Goal: Task Accomplishment & Management: Complete application form

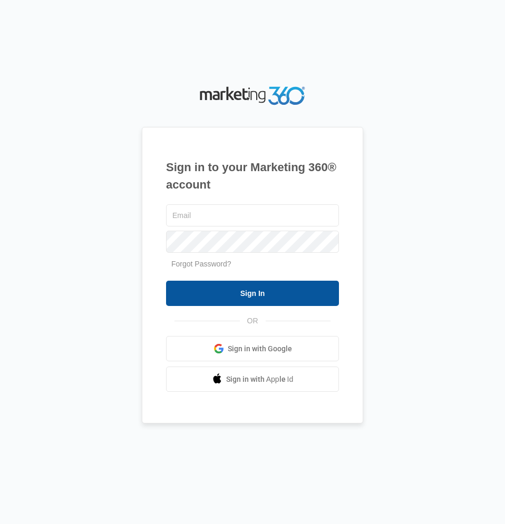
type input "mvlease2@vintage-corp.com"
click at [252, 290] on input "Sign In" at bounding box center [252, 293] width 173 height 25
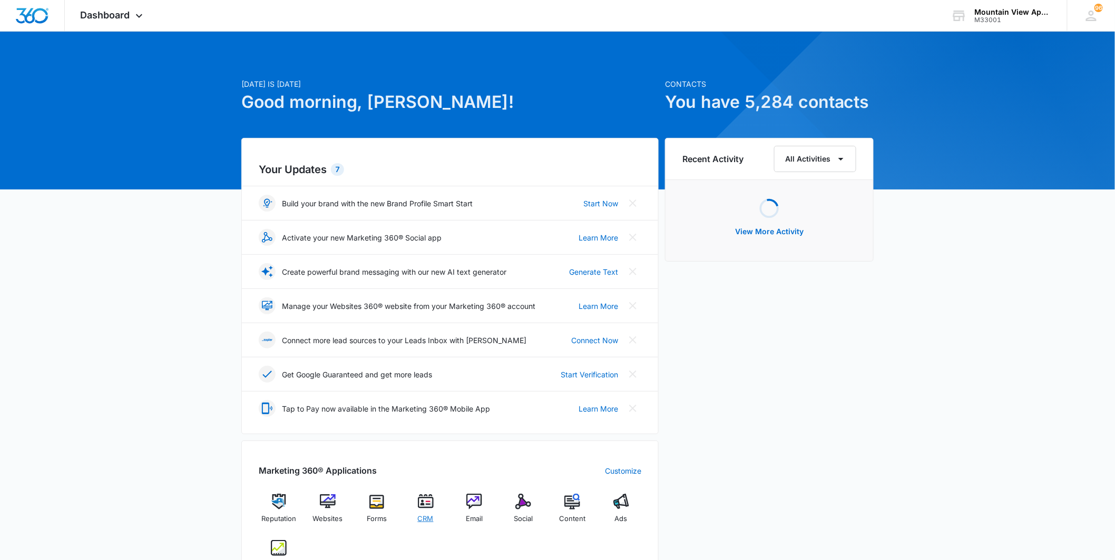
click at [434, 508] on div "CRM" at bounding box center [425, 512] width 41 height 37
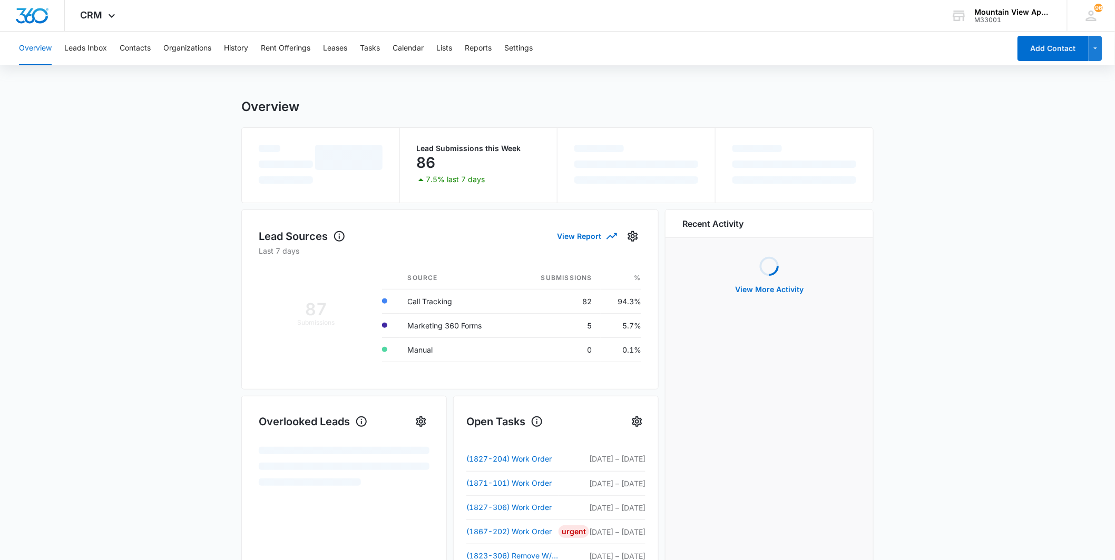
click at [153, 51] on div "Overview Leads Inbox Contacts Organizations History Rent Offerings Leases Tasks…" at bounding box center [511, 49] width 997 height 34
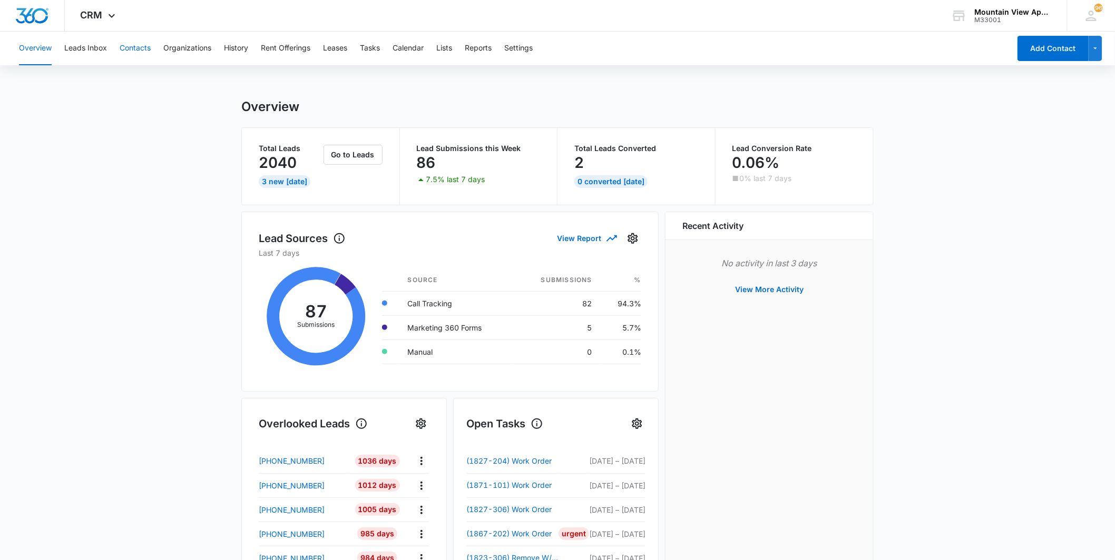
click at [149, 48] on button "Contacts" at bounding box center [135, 49] width 31 height 34
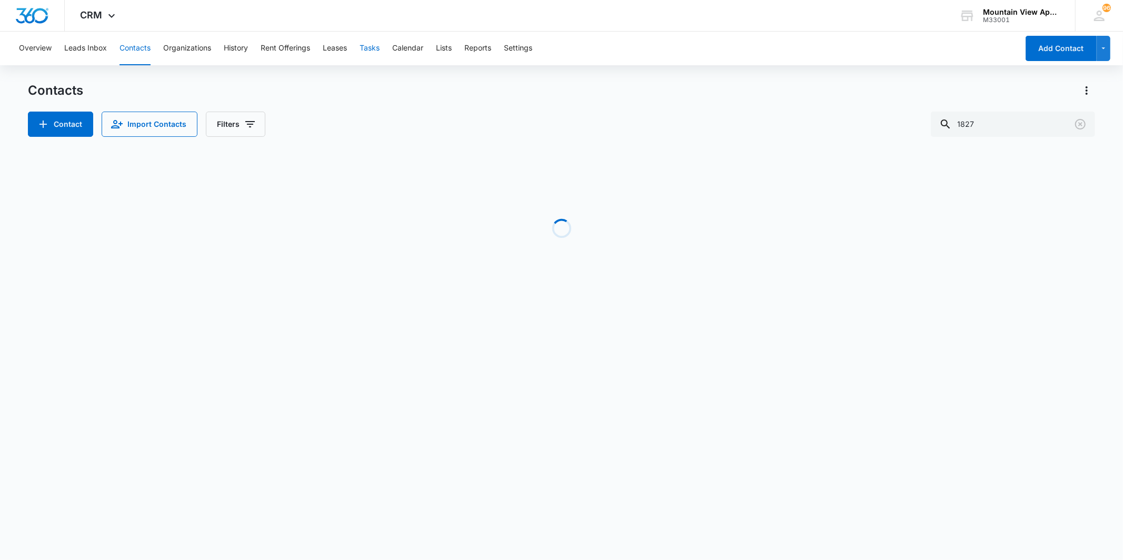
click at [365, 55] on button "Tasks" at bounding box center [370, 49] width 20 height 34
click at [1002, 123] on input "text" at bounding box center [1021, 124] width 149 height 25
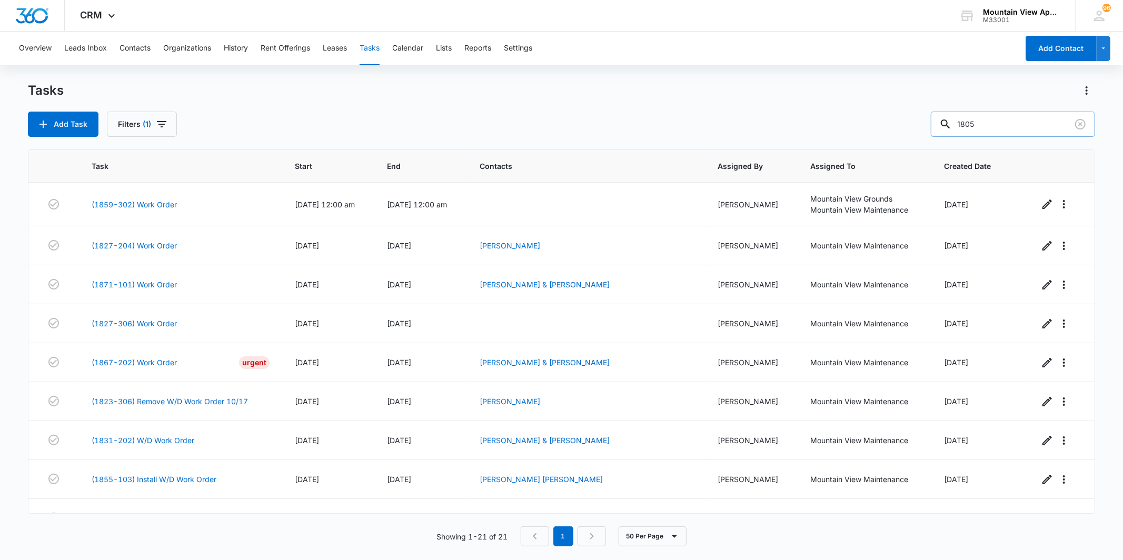
type input "1805"
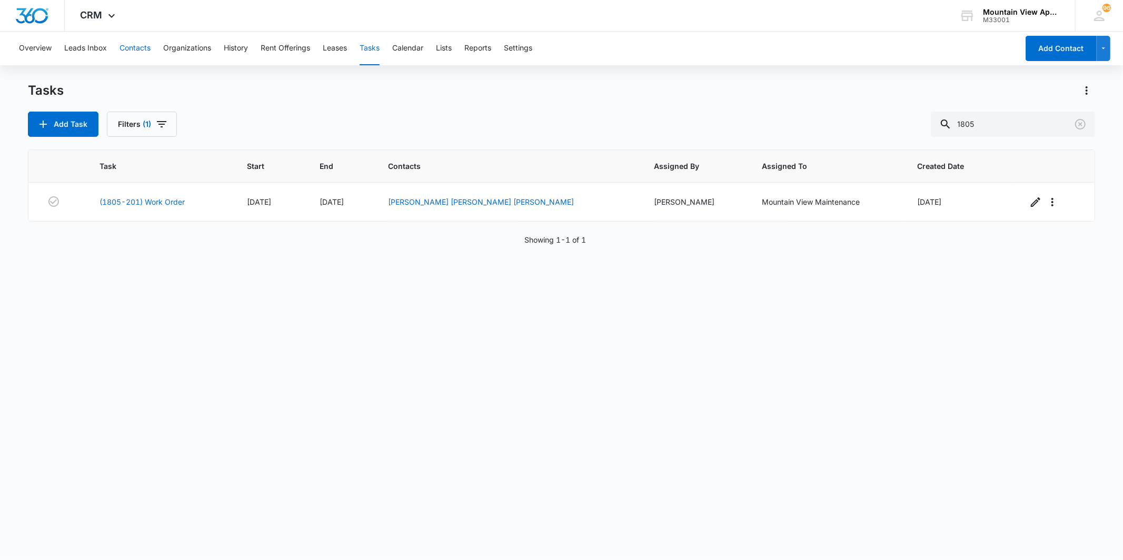
click at [144, 48] on button "Contacts" at bounding box center [135, 49] width 31 height 34
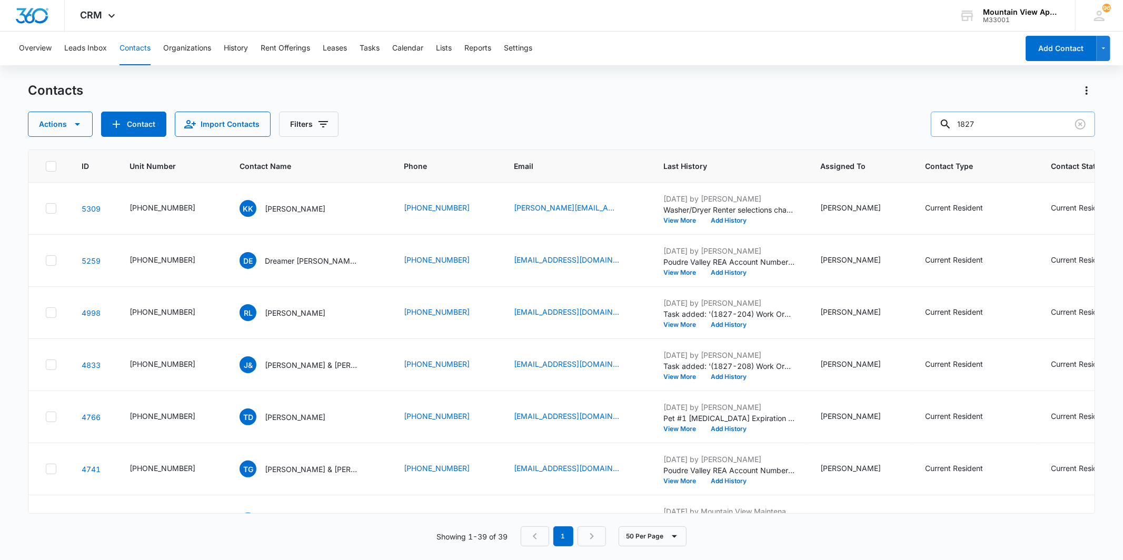
scroll to position [936, 0]
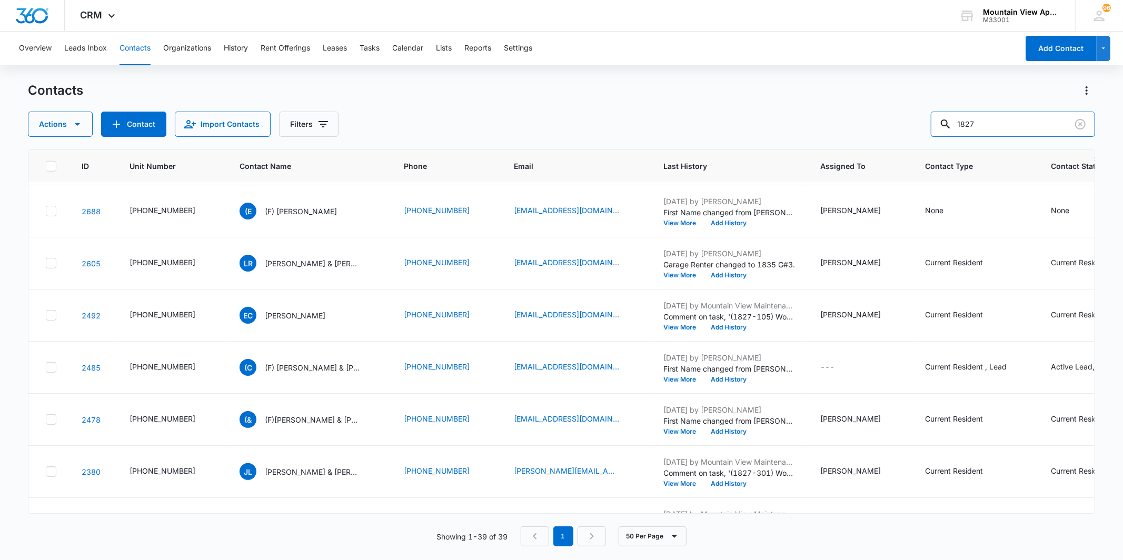
drag, startPoint x: 972, startPoint y: 128, endPoint x: 919, endPoint y: 129, distance: 53.2
click at [919, 129] on div "Actions Contact Import Contacts Filters 1827" at bounding box center [561, 124] width 1067 height 25
type input "chesier"
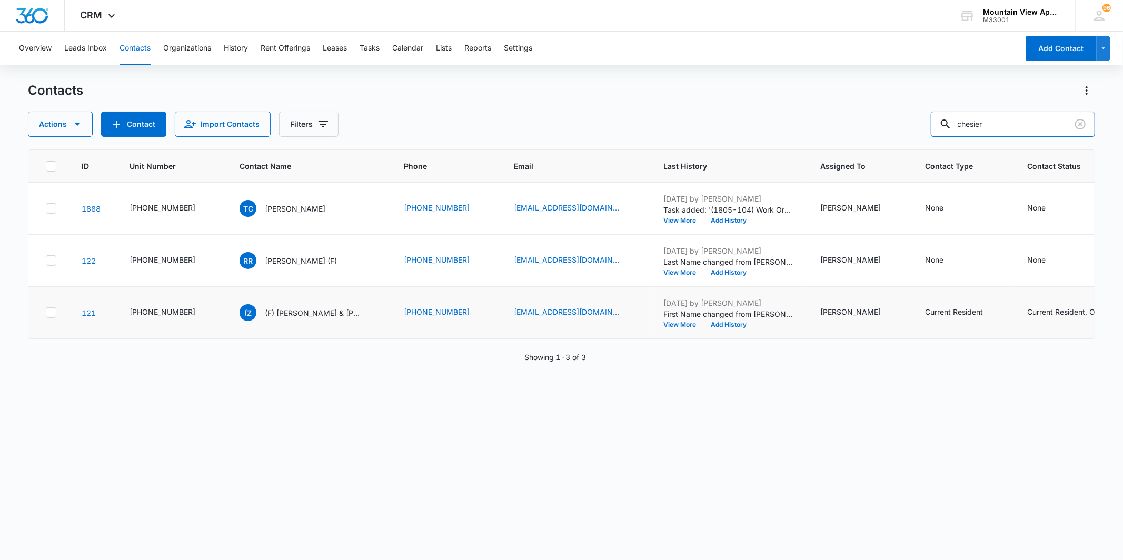
scroll to position [0, 0]
click at [281, 204] on p "[PERSON_NAME]" at bounding box center [295, 208] width 61 height 11
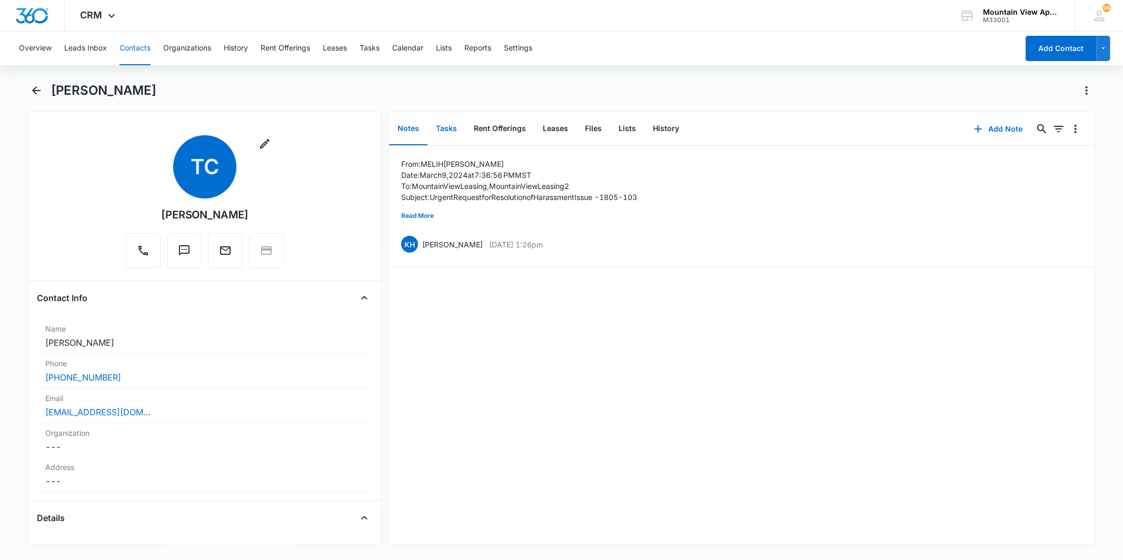
click at [428, 129] on button "Tasks" at bounding box center [447, 129] width 38 height 33
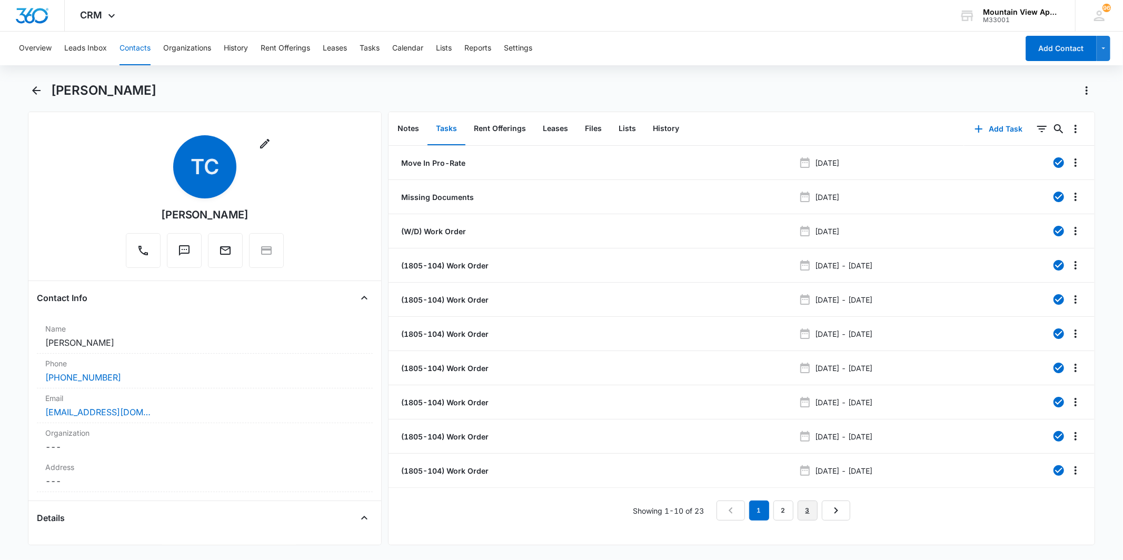
click at [808, 514] on link "3" at bounding box center [808, 511] width 20 height 20
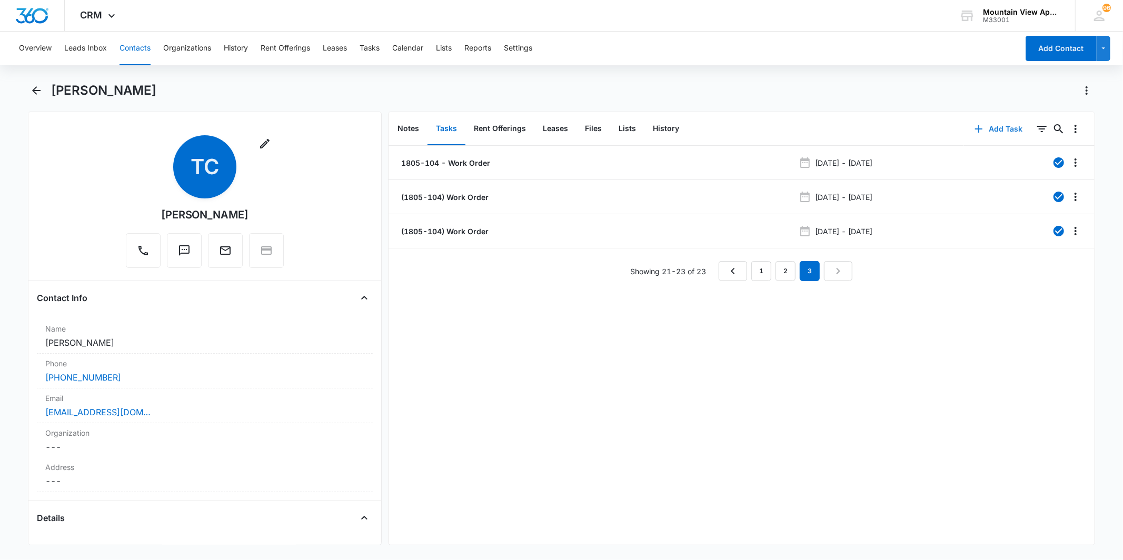
click at [992, 123] on button "Add Task" at bounding box center [999, 128] width 70 height 25
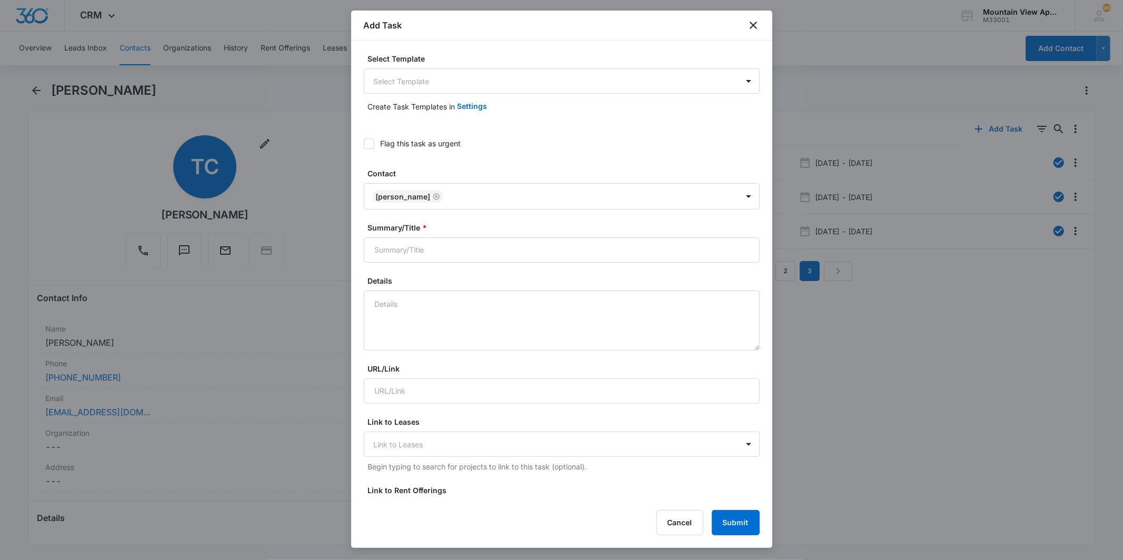
click at [471, 65] on div "Select Template Select Template" at bounding box center [562, 73] width 396 height 41
click at [470, 80] on body "CRM Apps Reputation Websites Forms CRM Email Social Content Ads Intelligence Fi…" at bounding box center [561, 280] width 1123 height 560
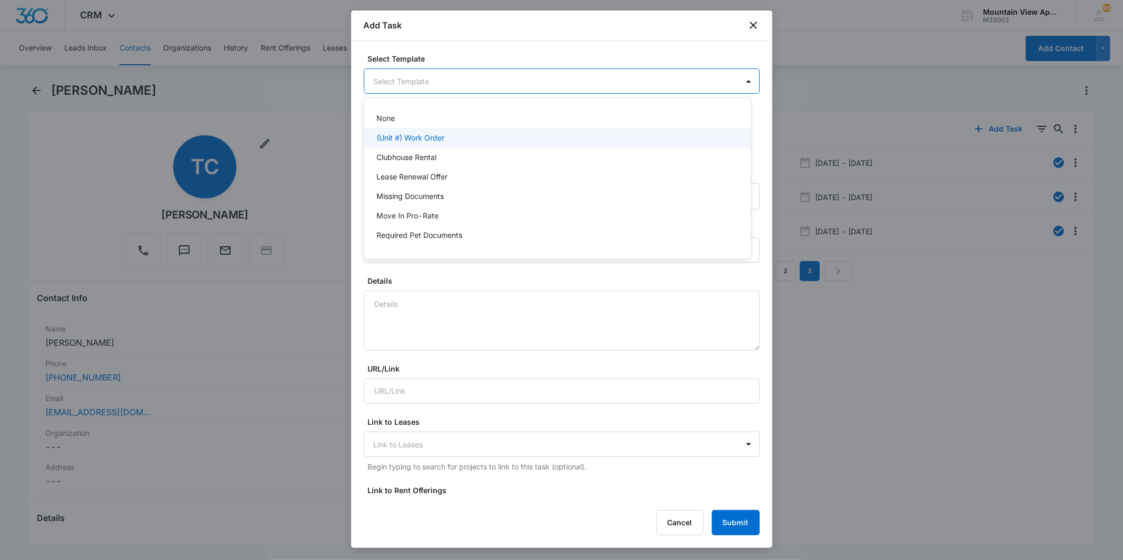
click at [481, 131] on div "(Unit #) Work Order" at bounding box center [557, 137] width 387 height 19
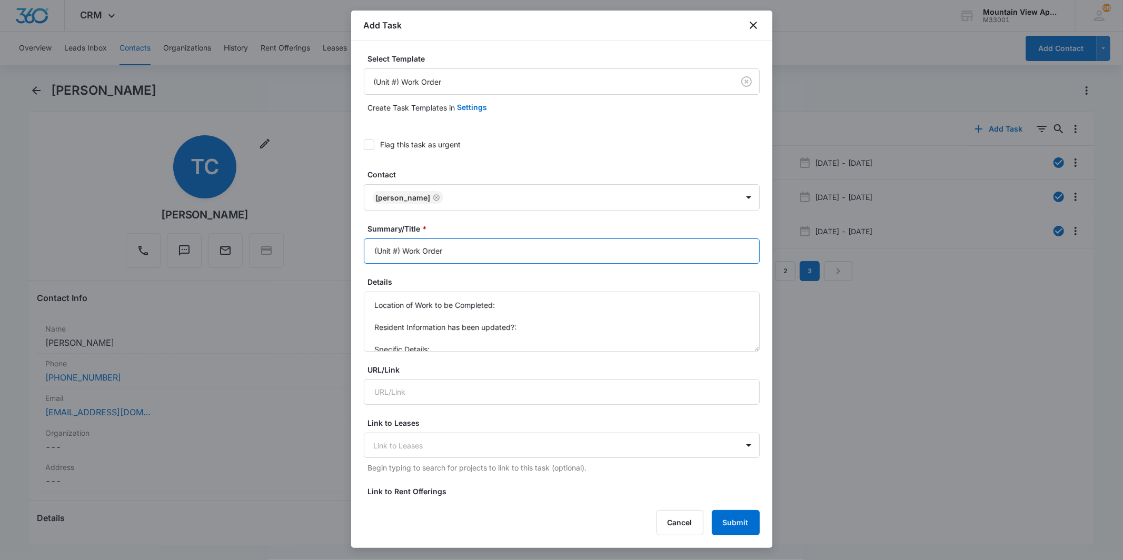
click at [398, 243] on input "(Unit #) Work Order" at bounding box center [562, 251] width 396 height 25
type input "(1805-104) Work Order"
click at [555, 304] on textarea "Location of Work to be Completed: Resident Information has been updated?: Speci…" at bounding box center [562, 322] width 396 height 60
click at [578, 305] on textarea "Location of Work to be Completed: Resident Information has been updated?: Speci…" at bounding box center [562, 322] width 396 height 60
click at [578, 316] on textarea "Location of Work to be Completed: Resident Information has been updated?: Speci…" at bounding box center [562, 322] width 396 height 60
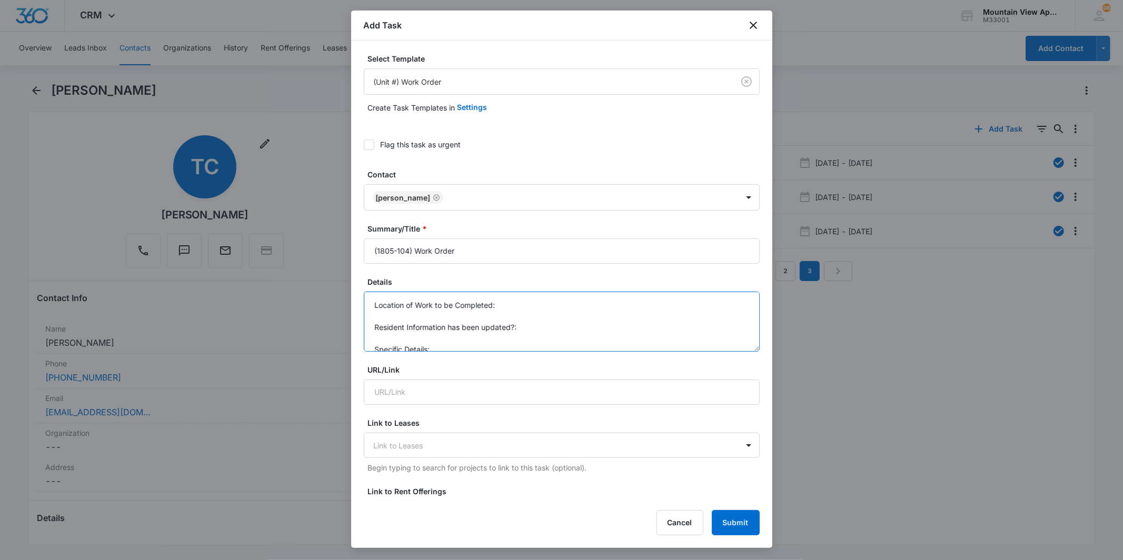
click at [550, 313] on textarea "Location of Work to be Completed: Resident Information has been updated?: Speci…" at bounding box center [562, 322] width 396 height 60
drag, startPoint x: 667, startPoint y: 273, endPoint x: 578, endPoint y: 289, distance: 89.9
click at [655, 278] on form "Select Template (Unit #) Work Order Create Task Templates in Settings Flag this…" at bounding box center [562, 533] width 396 height 961
click at [537, 293] on textarea "Location of Work to be Completed: Resident Information has been updated?: Speci…" at bounding box center [562, 322] width 396 height 60
click at [569, 335] on textarea "Location of Work to be Completed: Kitchen Resident Information has been updated…" at bounding box center [562, 322] width 396 height 60
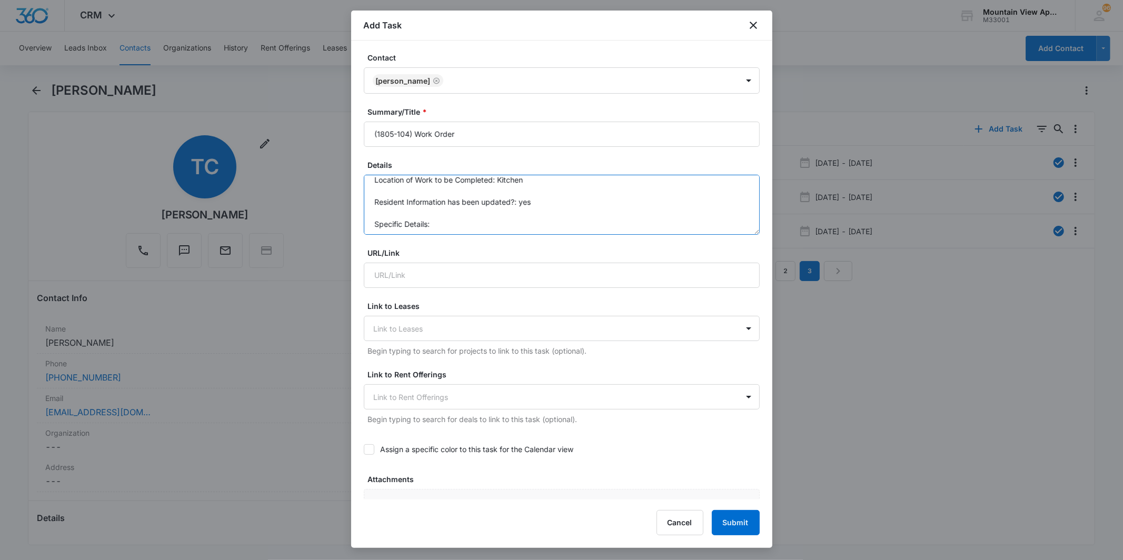
scroll to position [11, 0]
click at [456, 206] on textarea "Location of Work to be Completed: Kitchen Resident Information has been updated…" at bounding box center [562, 205] width 396 height 60
click at [478, 213] on textarea "Location of Work to be Completed: Kitchen Resident Information has been updated…" at bounding box center [562, 205] width 396 height 60
click at [505, 213] on textarea "Location of Work to be Completed: Kitchen Resident Information has been updated…" at bounding box center [562, 205] width 396 height 60
click at [504, 228] on textarea "Location of Work to be Completed: Kitchen Resident Information has been updated…" at bounding box center [562, 205] width 396 height 60
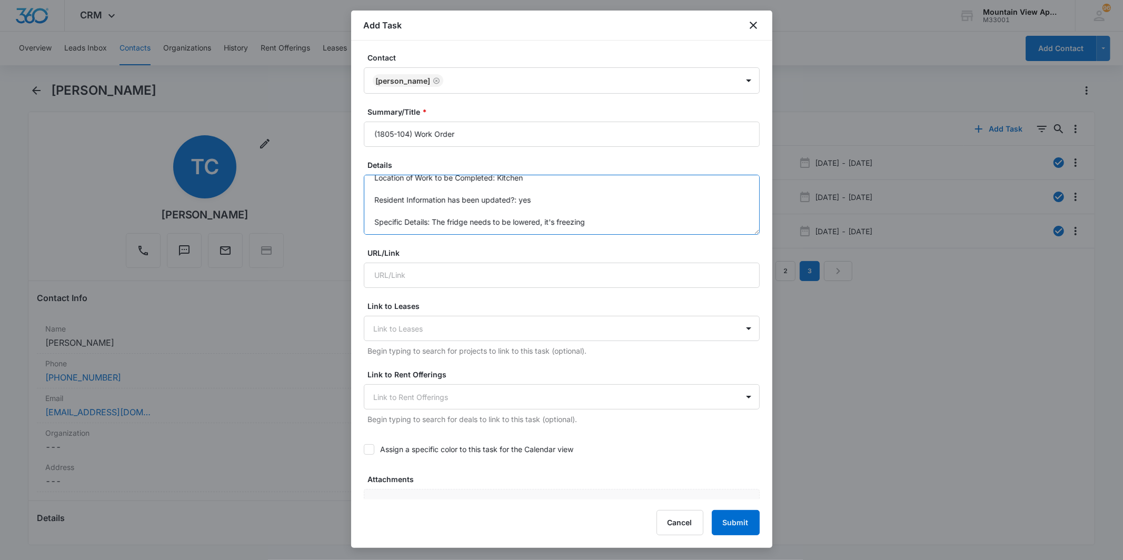
click at [529, 219] on textarea "Location of Work to be Completed: Kitchen Resident Information has been updated…" at bounding box center [562, 205] width 396 height 60
click at [575, 218] on textarea "Location of Work to be Completed: Kitchen Resident Information has been updated…" at bounding box center [562, 205] width 396 height 60
click at [609, 219] on textarea "Location of Work to be Completed: Kitchen Resident Information has been updated…" at bounding box center [562, 205] width 396 height 60
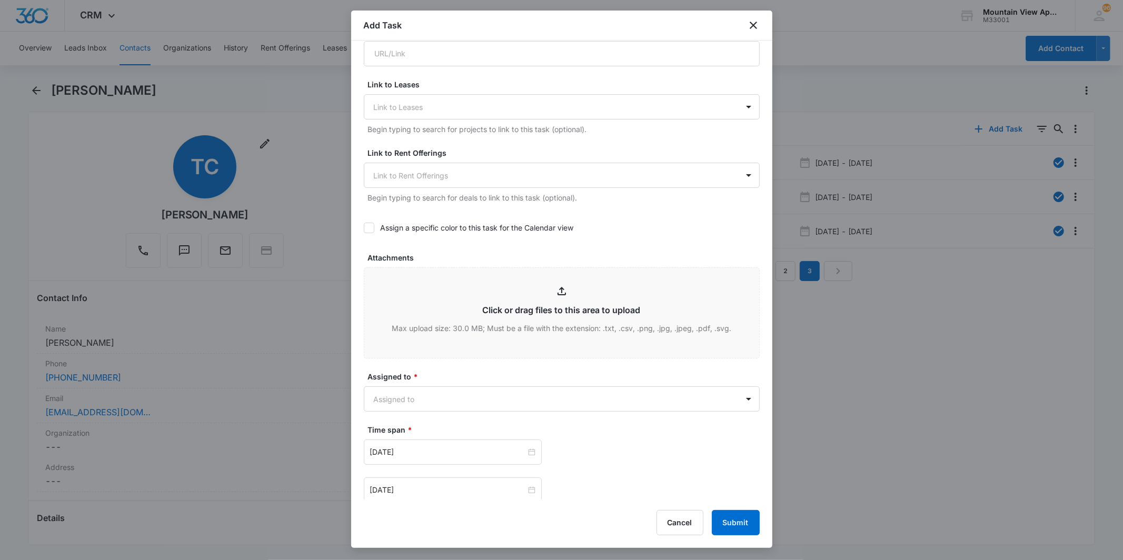
scroll to position [514, 0]
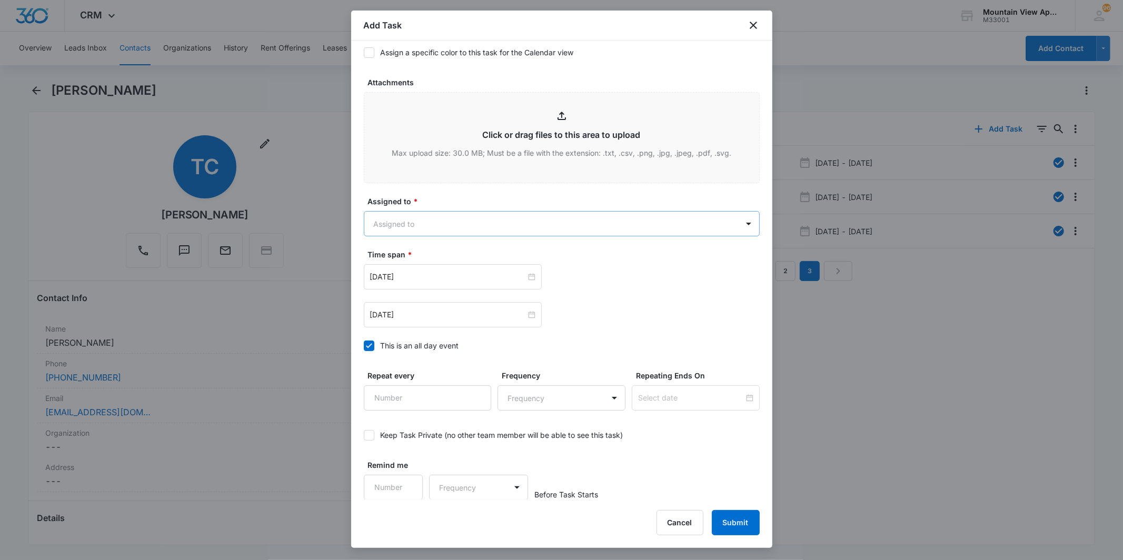
type textarea "Location of Work to be Completed: Kitchen Resident Information has been updated…"
click at [549, 218] on body "CRM Apps Reputation Websites Forms CRM Email Social Content Ads Intelligence Fi…" at bounding box center [561, 280] width 1123 height 560
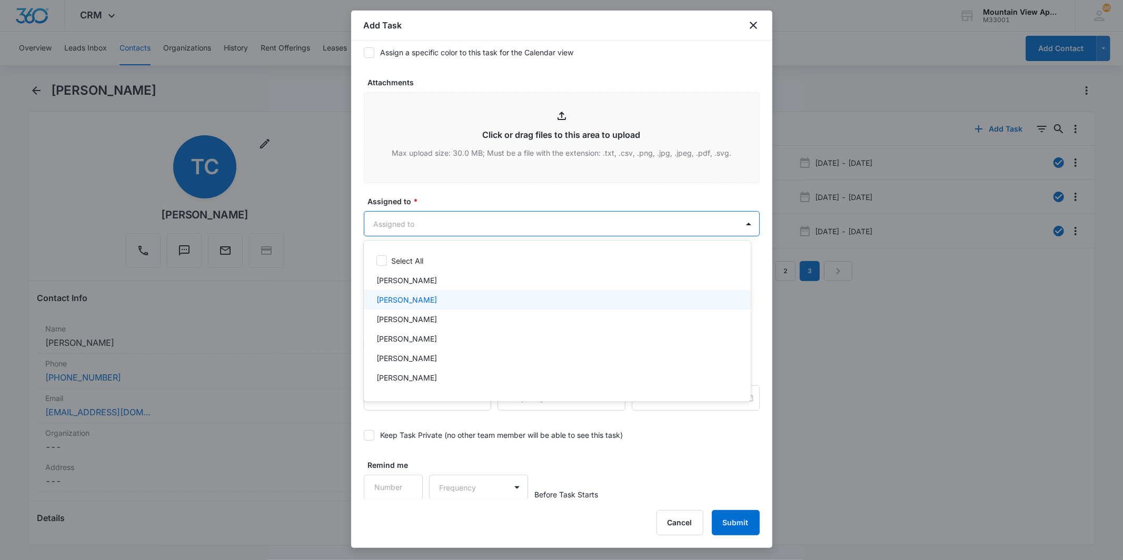
scroll to position [229, 0]
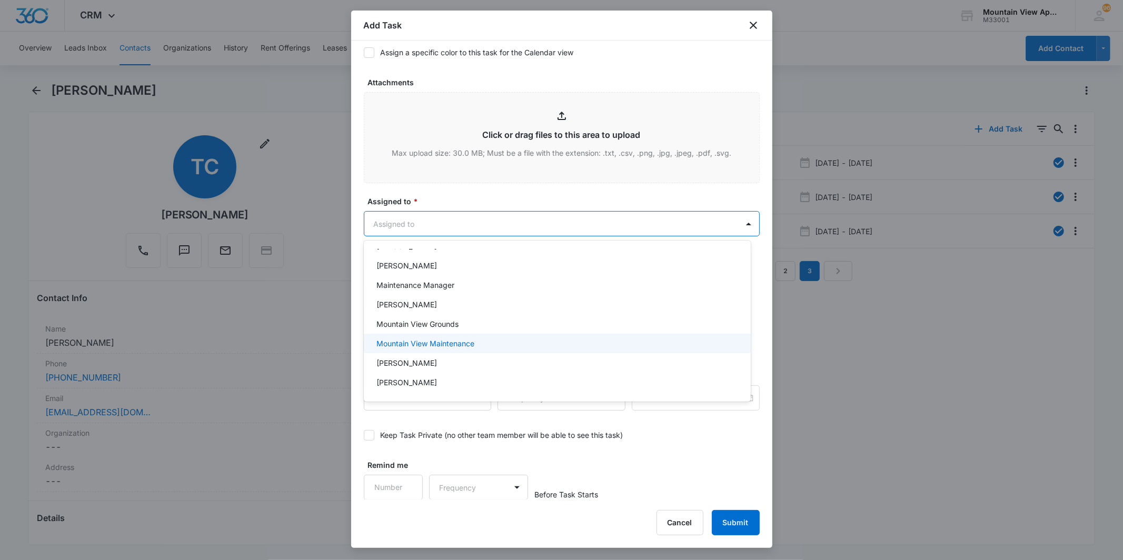
click at [545, 350] on div "Mountain View Maintenance" at bounding box center [557, 343] width 387 height 19
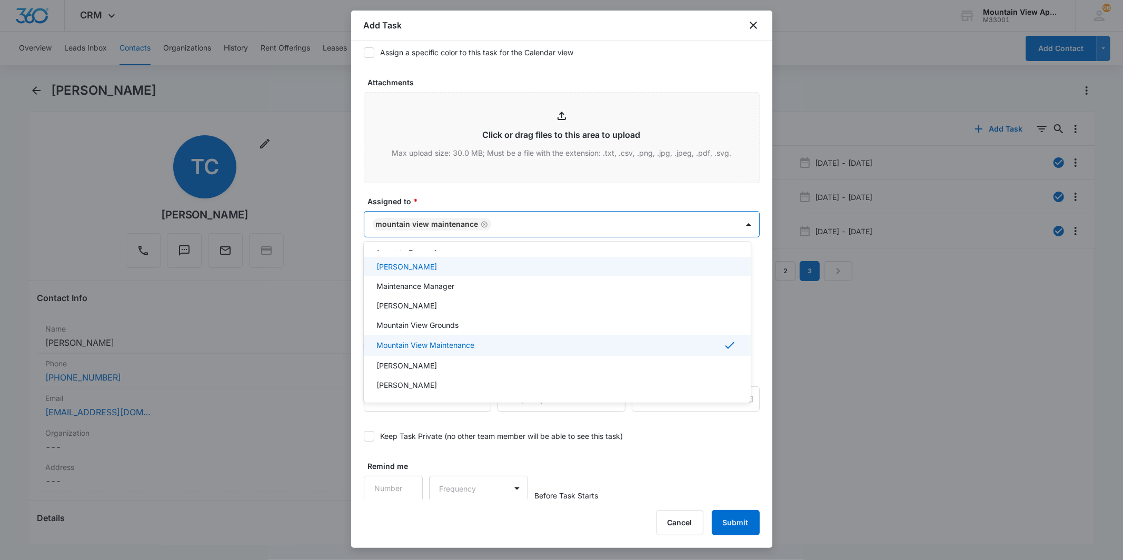
click at [549, 224] on div at bounding box center [561, 280] width 1123 height 560
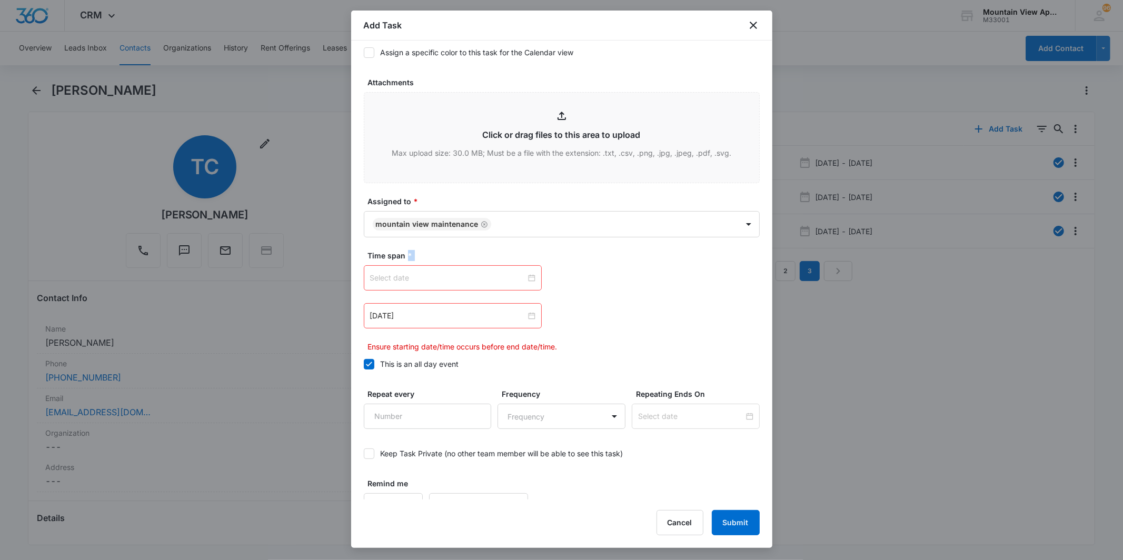
click at [530, 277] on div at bounding box center [452, 278] width 165 height 12
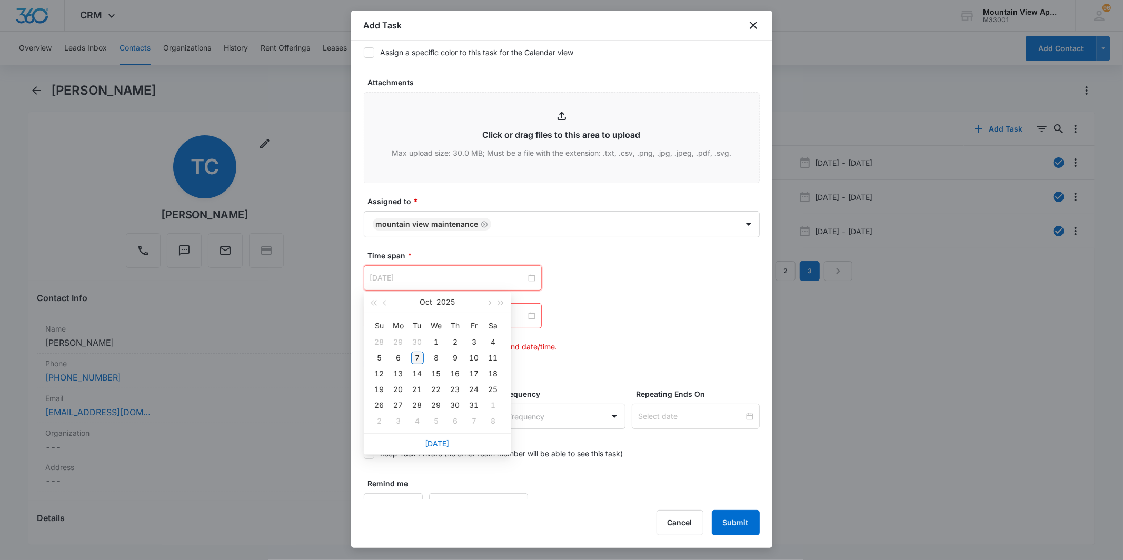
type input "[DATE]"
click at [418, 358] on div "7" at bounding box center [417, 358] width 13 height 13
click at [525, 314] on div at bounding box center [452, 316] width 165 height 12
type input "[DATE]"
click at [461, 392] on div "9" at bounding box center [455, 396] width 13 height 13
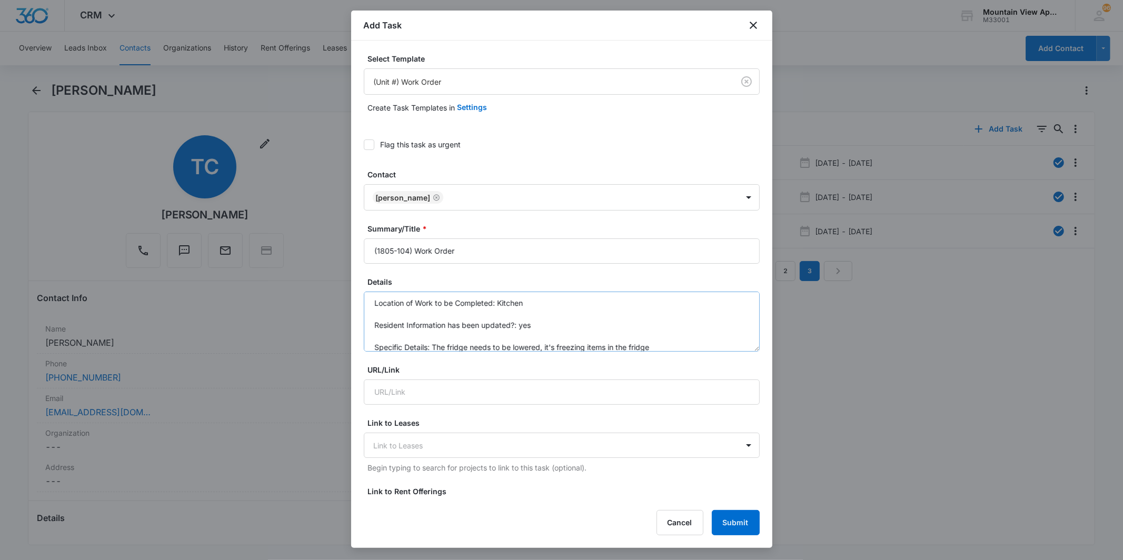
scroll to position [0, 0]
click at [741, 518] on button "Submit" at bounding box center [736, 522] width 48 height 25
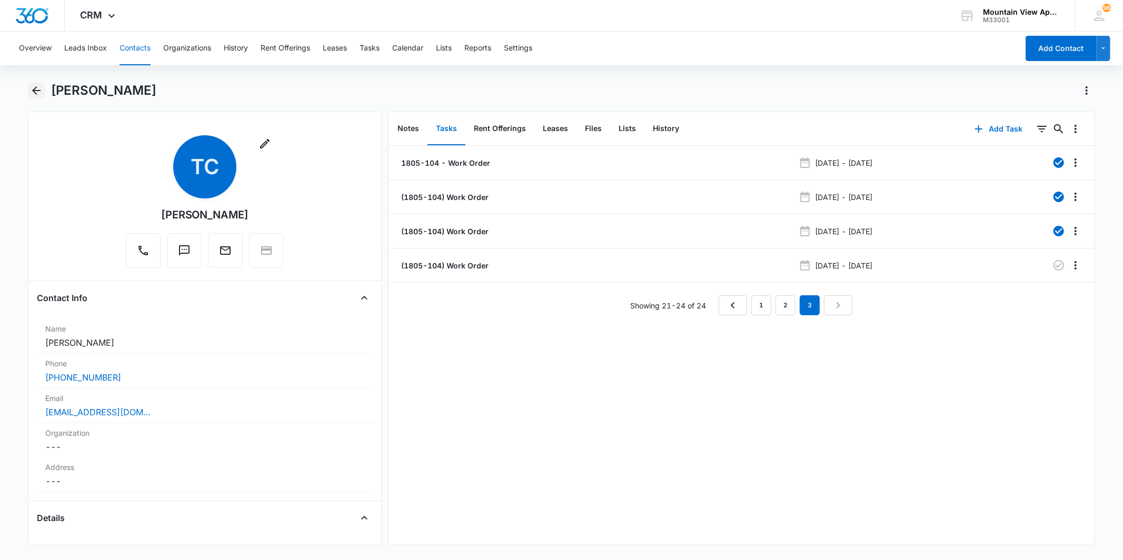
click at [31, 94] on icon "Back" at bounding box center [36, 90] width 13 height 13
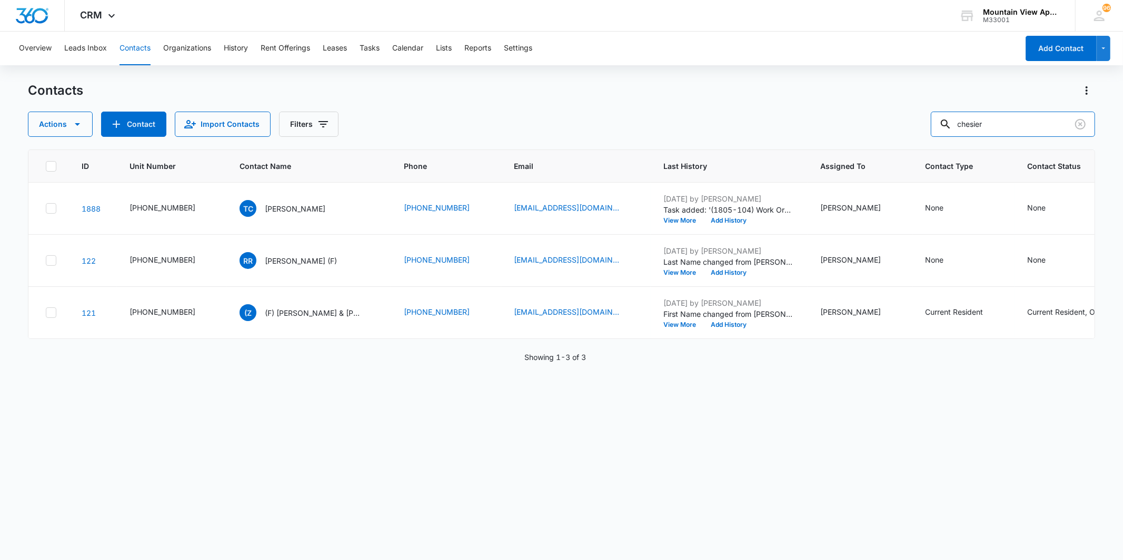
drag, startPoint x: 1030, startPoint y: 128, endPoint x: 931, endPoint y: 123, distance: 99.1
click at [931, 123] on div "Actions Contact Import Contacts Filters chesier" at bounding box center [561, 124] width 1067 height 25
type input "s"
type input "ashton"
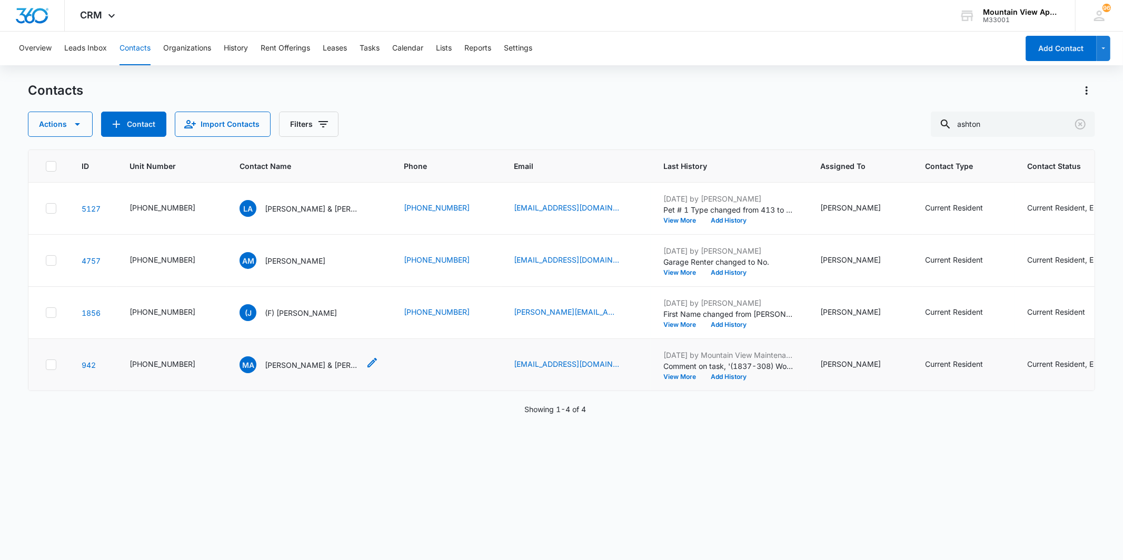
click at [292, 367] on p "[PERSON_NAME] & [PERSON_NAME]" at bounding box center [312, 365] width 95 height 11
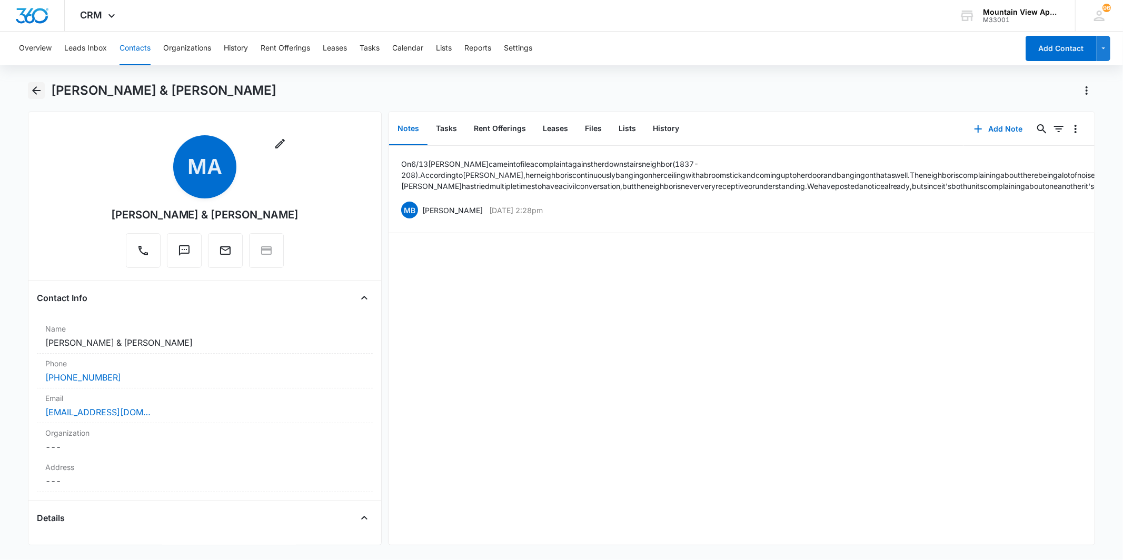
click at [34, 90] on icon "Back" at bounding box center [36, 90] width 8 height 8
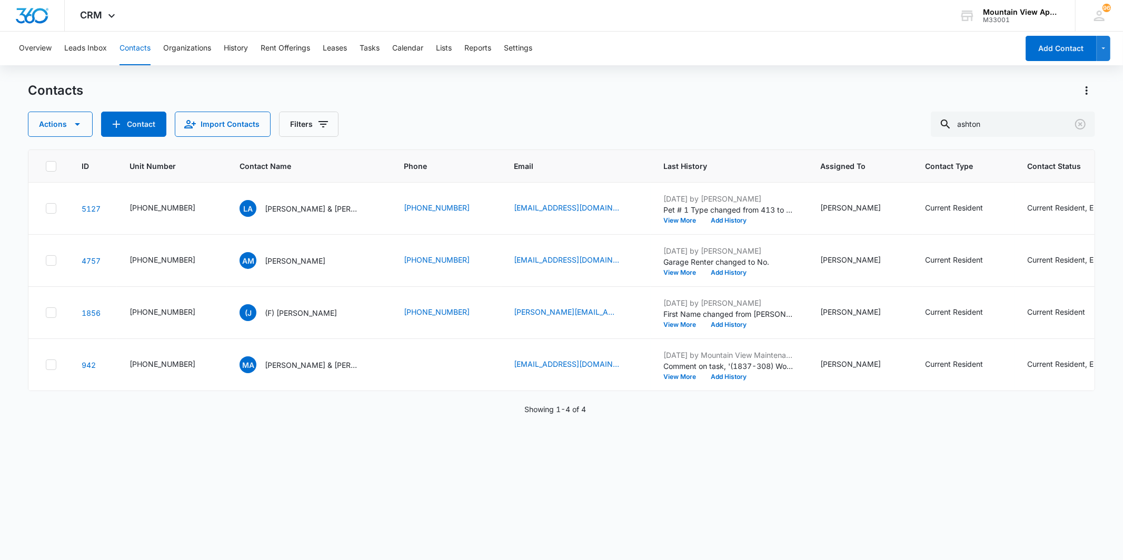
click at [132, 55] on button "Contacts" at bounding box center [135, 49] width 31 height 34
click at [133, 53] on button "Contacts" at bounding box center [135, 49] width 31 height 34
click at [134, 48] on button "Contacts" at bounding box center [135, 49] width 31 height 34
click at [1085, 129] on icon "Clear" at bounding box center [1080, 124] width 13 height 13
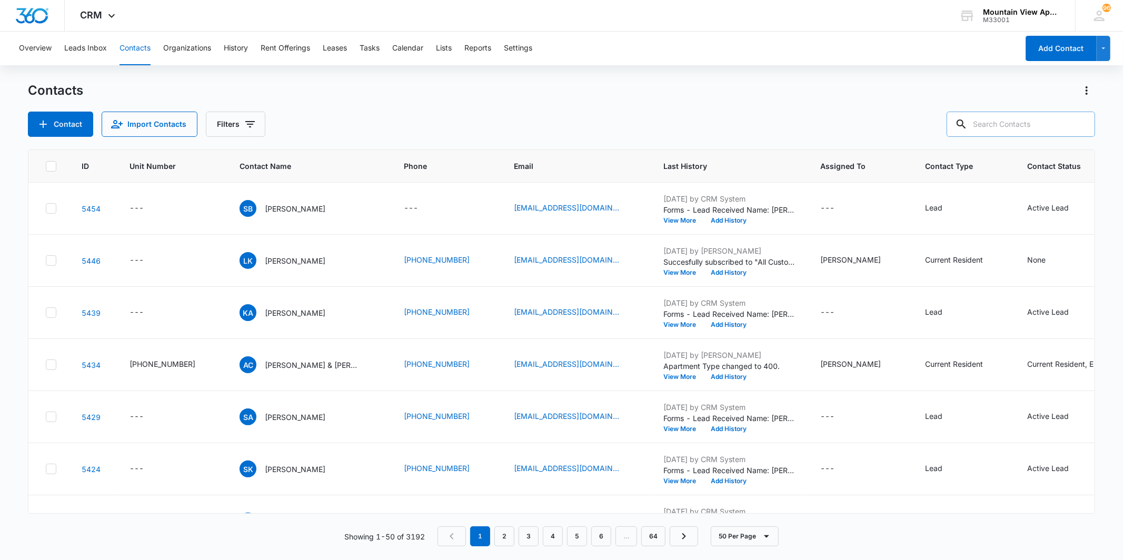
click at [134, 51] on button "Contacts" at bounding box center [135, 49] width 31 height 34
click at [376, 51] on button "Tasks" at bounding box center [370, 49] width 20 height 34
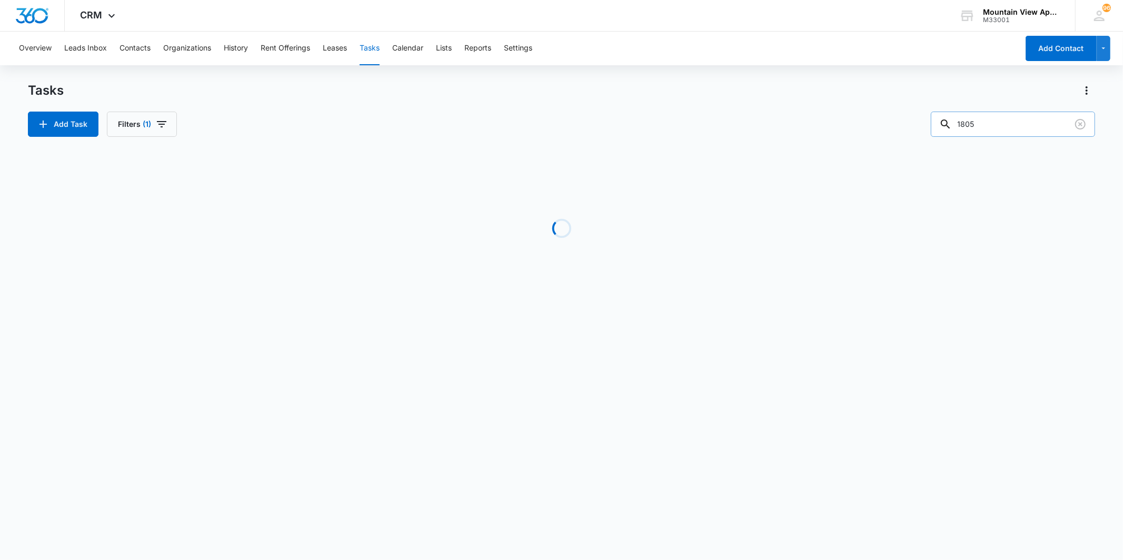
click at [1078, 135] on div at bounding box center [1080, 124] width 17 height 25
click at [1079, 132] on button "Clear" at bounding box center [1080, 124] width 17 height 17
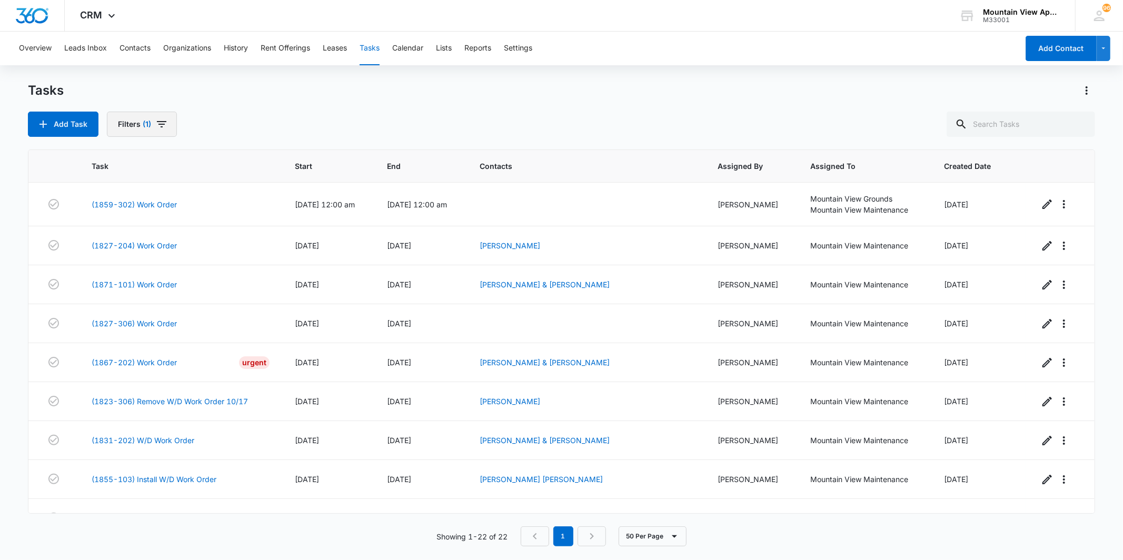
click at [165, 120] on icon "button" at bounding box center [161, 124] width 13 height 13
click at [297, 106] on div "Tasks Add Task Filters (1) Assigned By Assigned To 1 Task Status: Incomplete Co…" at bounding box center [561, 109] width 1067 height 55
click at [33, 121] on button "Add Task" at bounding box center [63, 124] width 71 height 25
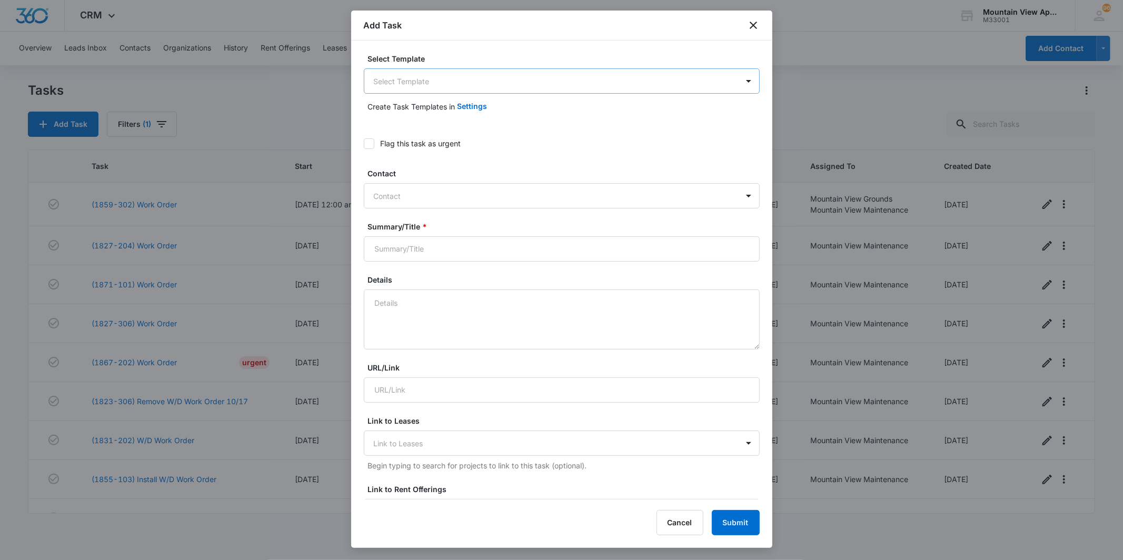
click at [443, 83] on body "CRM Apps Reputation Websites Forms CRM Email Social Content Ads Intelligence Fi…" at bounding box center [561, 280] width 1123 height 560
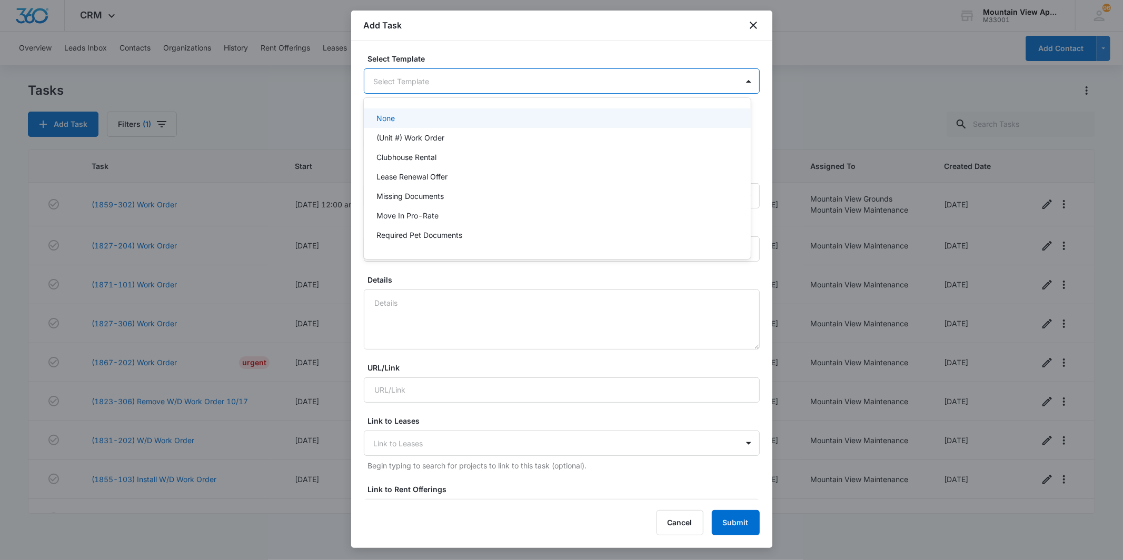
click at [447, 128] on div "(Unit #) Work Order" at bounding box center [557, 137] width 387 height 19
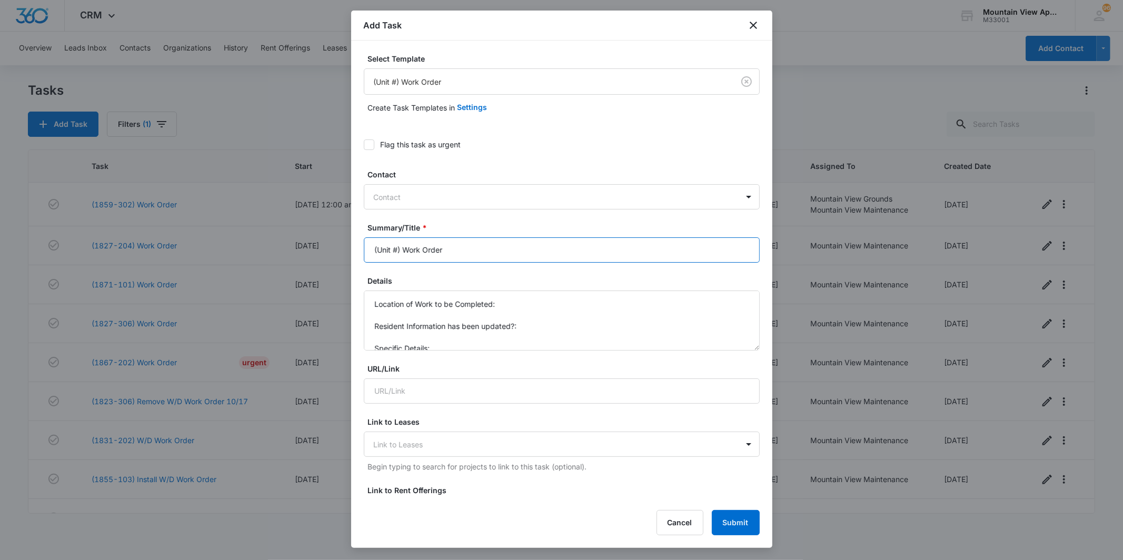
click at [401, 250] on input "(Unit #) Work Order" at bounding box center [562, 250] width 396 height 25
click at [398, 250] on input "(Unit #) Work Order" at bounding box center [562, 250] width 396 height 25
type input "(1877) Work Order"
click at [533, 304] on textarea "Location of Work to be Completed: Resident Information has been updated?: Speci…" at bounding box center [562, 321] width 396 height 60
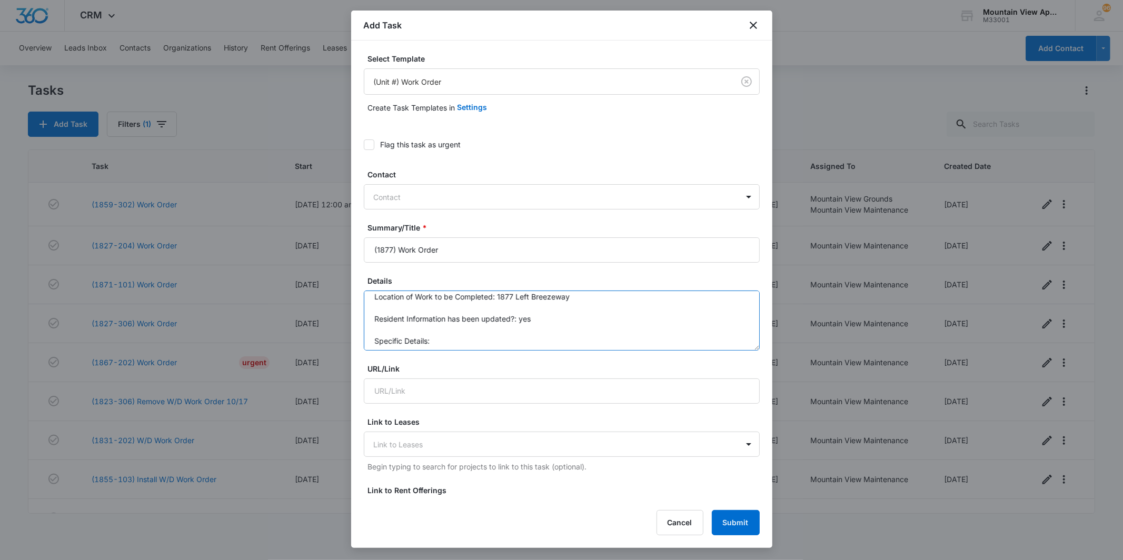
scroll to position [11, 0]
click at [512, 337] on textarea "Location of Work to be Completed: 1877 Left Breezeway Resident Information has …" at bounding box center [562, 321] width 396 height 60
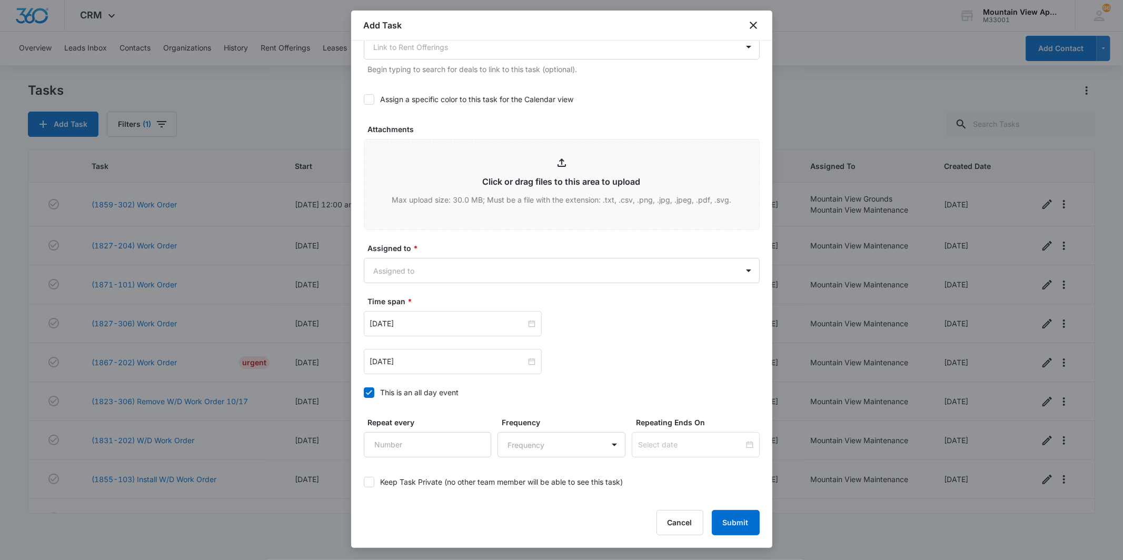
scroll to position [513, 0]
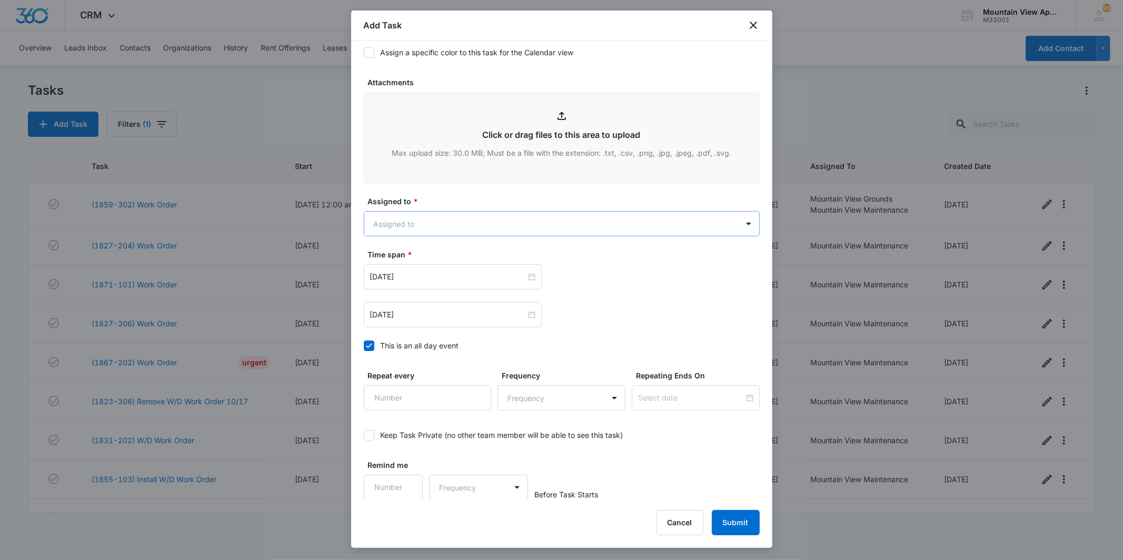
type textarea "Location of Work to be Completed: 1877 Left Breezeway Resident Information has …"
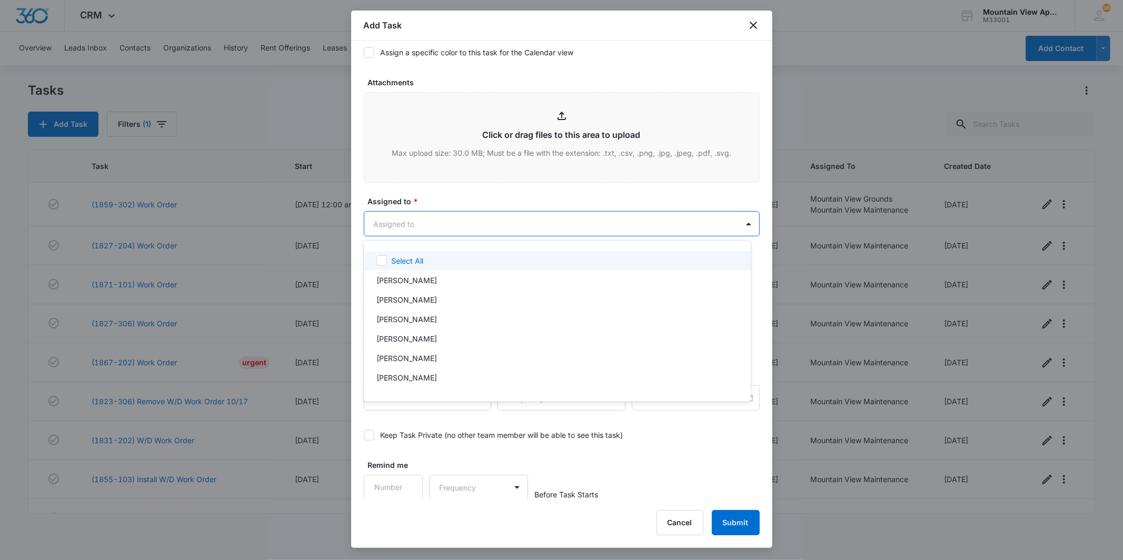
click at [594, 223] on body "CRM Apps Reputation Websites Forms CRM Email Social Content Ads Intelligence Fi…" at bounding box center [561, 280] width 1123 height 560
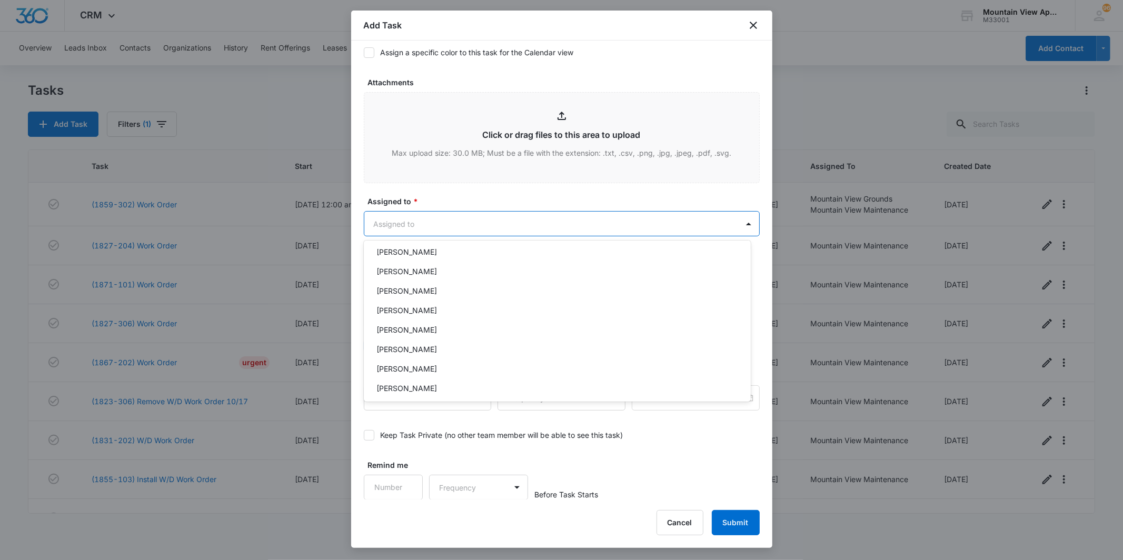
scroll to position [229, 0]
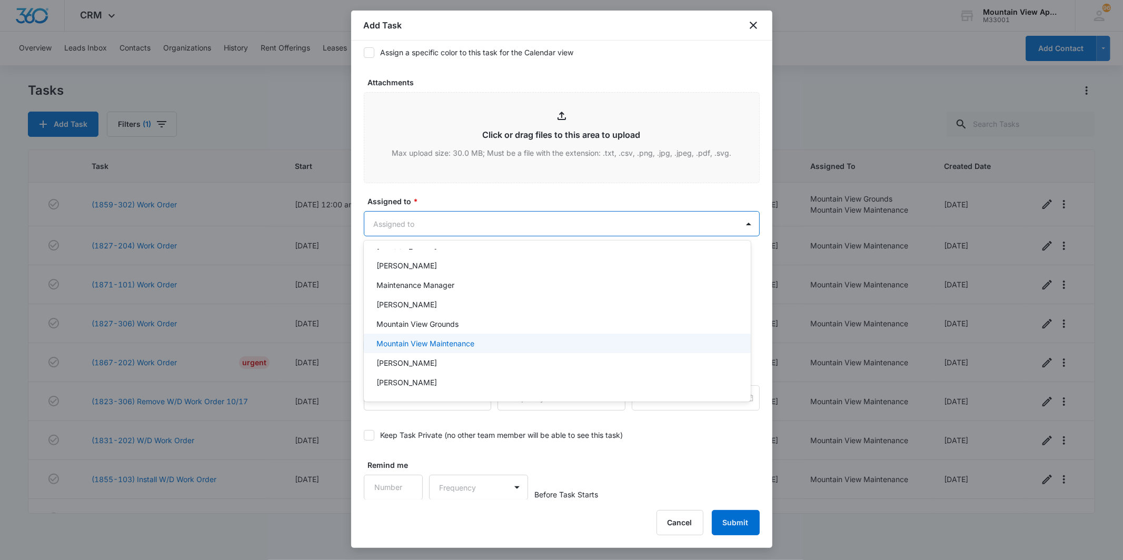
click at [561, 341] on div "Mountain View Maintenance" at bounding box center [557, 343] width 360 height 11
click at [594, 224] on div at bounding box center [561, 280] width 1123 height 560
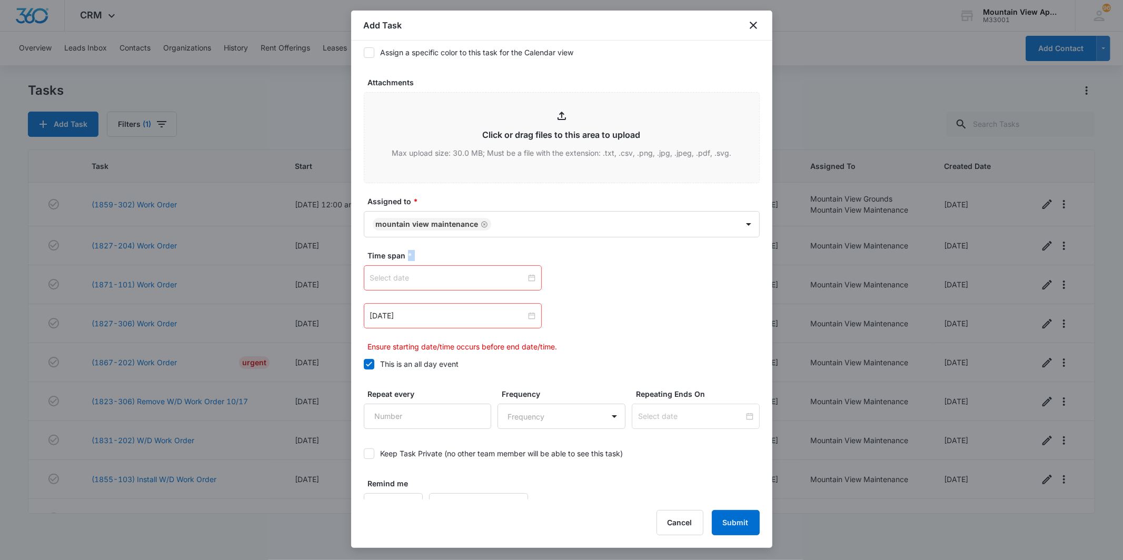
click at [526, 280] on div at bounding box center [452, 278] width 165 height 12
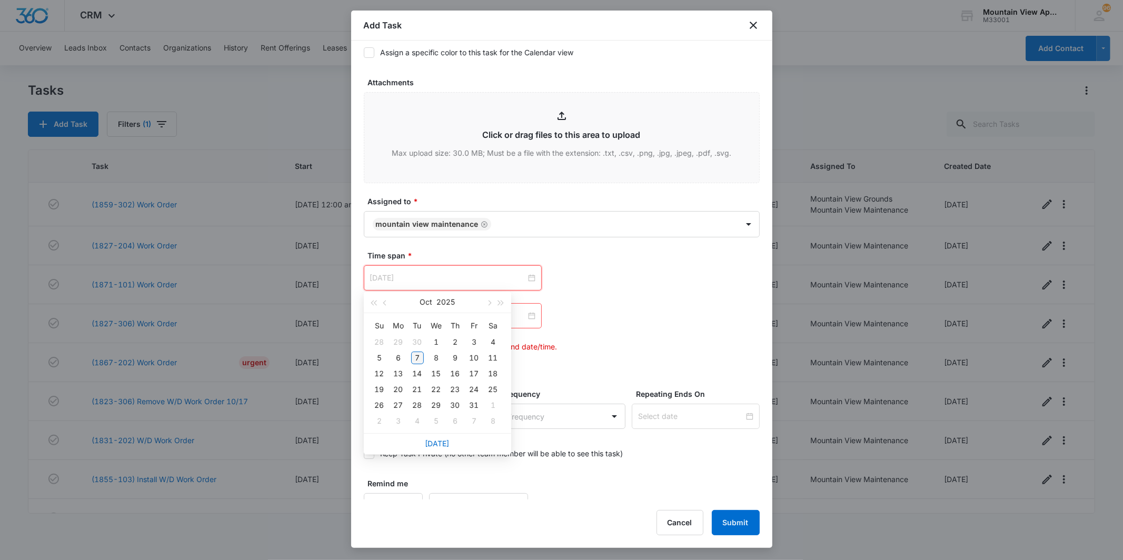
type input "[DATE]"
click at [416, 357] on div "7" at bounding box center [417, 358] width 13 height 13
click at [524, 316] on div at bounding box center [452, 316] width 165 height 12
type input "[DATE]"
click at [457, 396] on div "9" at bounding box center [455, 396] width 13 height 13
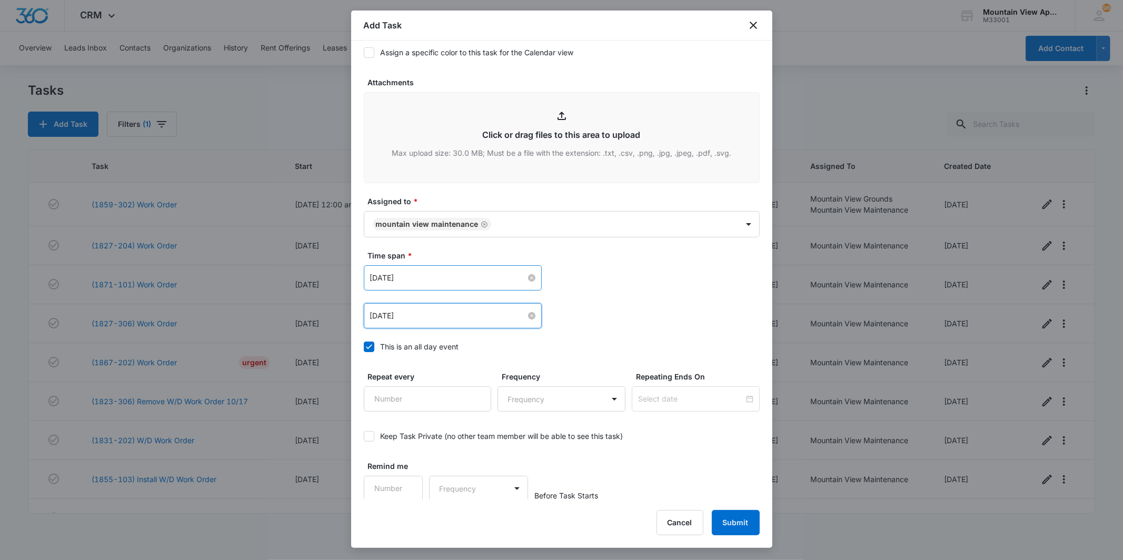
scroll to position [514, 0]
click at [738, 519] on button "Submit" at bounding box center [736, 522] width 48 height 25
